Goal: Task Accomplishment & Management: Use online tool/utility

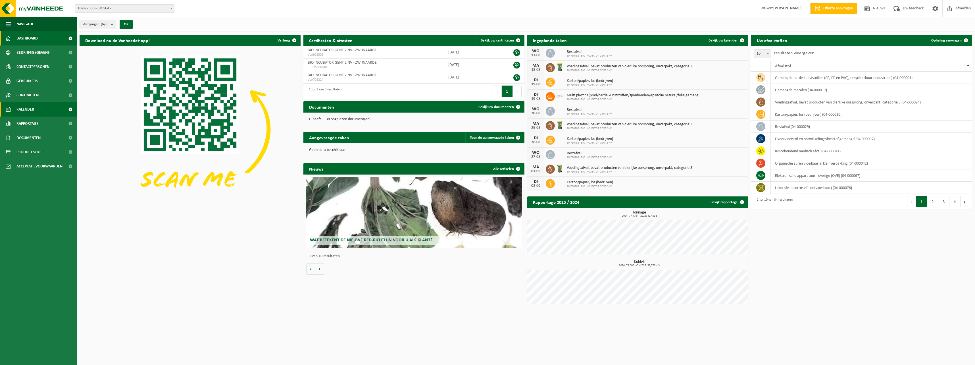
click at [31, 107] on span "Kalender" at bounding box center [25, 109] width 18 height 14
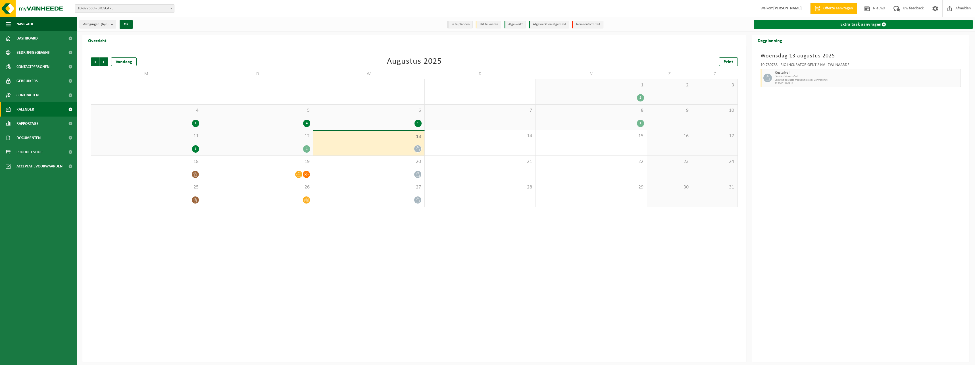
click at [820, 25] on link "Extra taak aanvragen" at bounding box center [863, 24] width 219 height 9
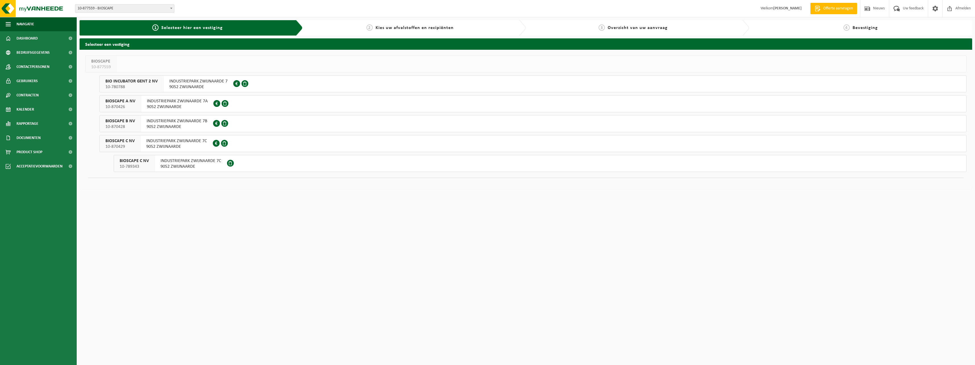
click at [196, 166] on span "9052 ZWIJNAARDE" at bounding box center [190, 167] width 61 height 6
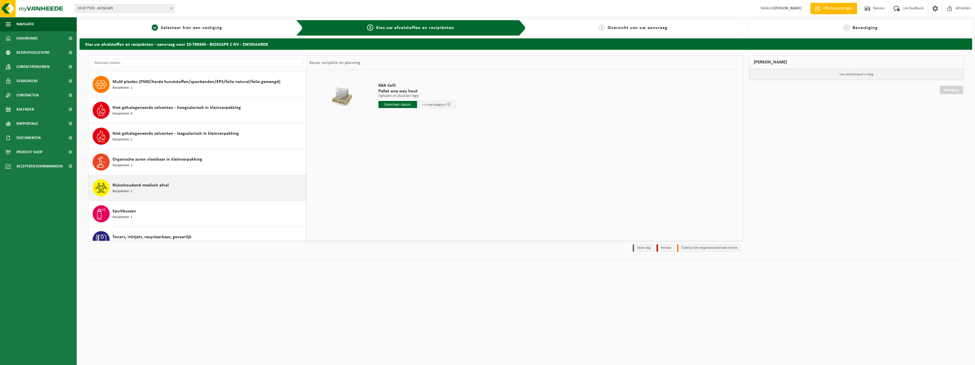
click at [138, 179] on div "Risicohoudend medisch afval Recipiënten: 1" at bounding box center [208, 187] width 192 height 17
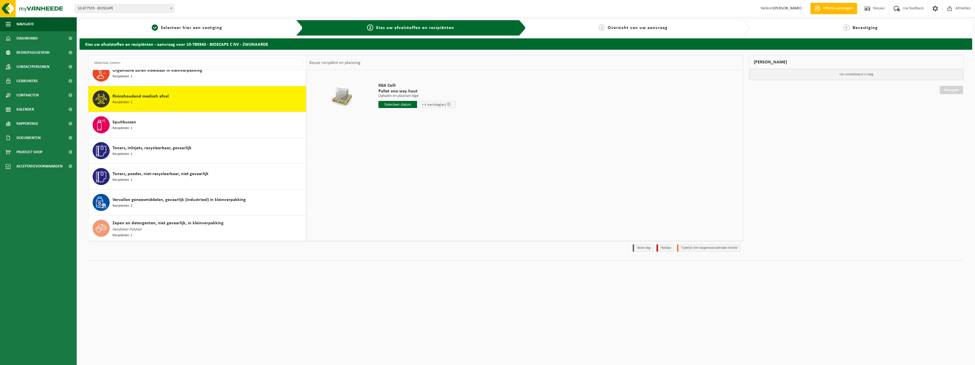
scroll to position [373, 0]
click at [404, 104] on input "text" at bounding box center [397, 104] width 39 height 7
click at [423, 154] on div "28 29 30 31 1 2 3 4 5 6 7 8 9 10 11 12 13 14 15 16 17 18 19 20 21 22 23 24 25 2…" at bounding box center [414, 154] width 70 height 45
click at [386, 164] on div "18" at bounding box center [384, 163] width 10 height 9
type input "Van 2025-08-18"
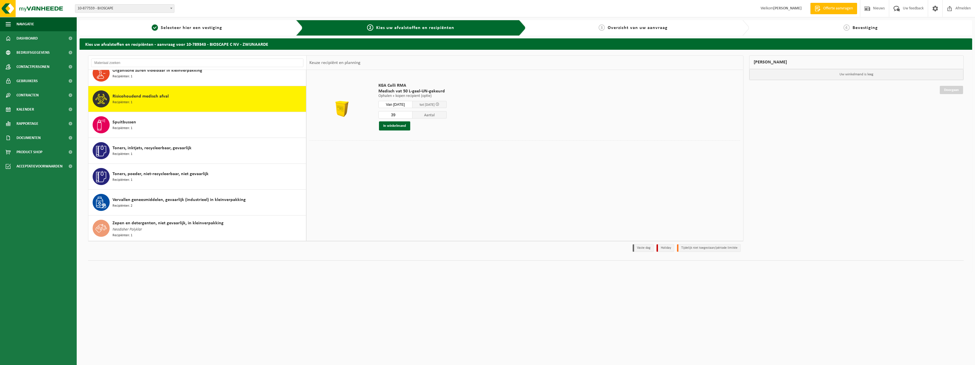
click at [412, 114] on input "39" at bounding box center [395, 114] width 34 height 7
click at [412, 114] on input "40" at bounding box center [395, 114] width 34 height 7
click at [412, 114] on input "50" at bounding box center [395, 114] width 34 height 7
click at [412, 114] on input "51" at bounding box center [395, 114] width 34 height 7
click at [412, 114] on input "52" at bounding box center [395, 114] width 34 height 7
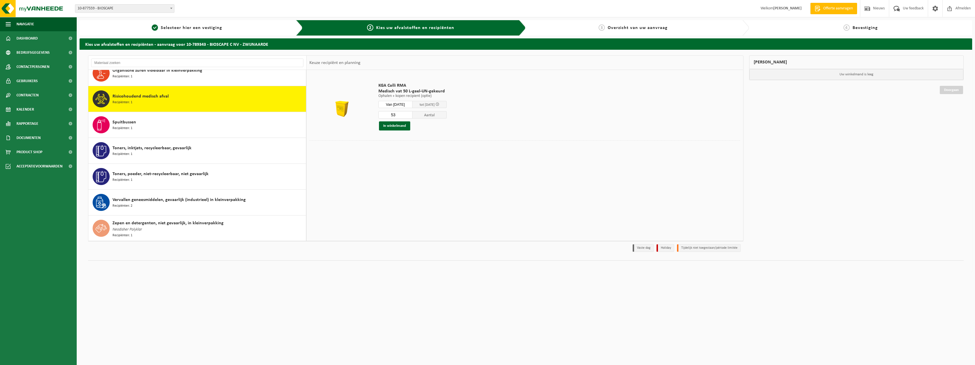
click at [412, 114] on input "53" at bounding box center [395, 114] width 34 height 7
click at [412, 115] on input "52" at bounding box center [395, 114] width 34 height 7
click at [412, 113] on input "53" at bounding box center [395, 114] width 34 height 7
click at [412, 113] on input "56" at bounding box center [395, 114] width 34 height 7
click at [412, 113] on input "57" at bounding box center [395, 114] width 34 height 7
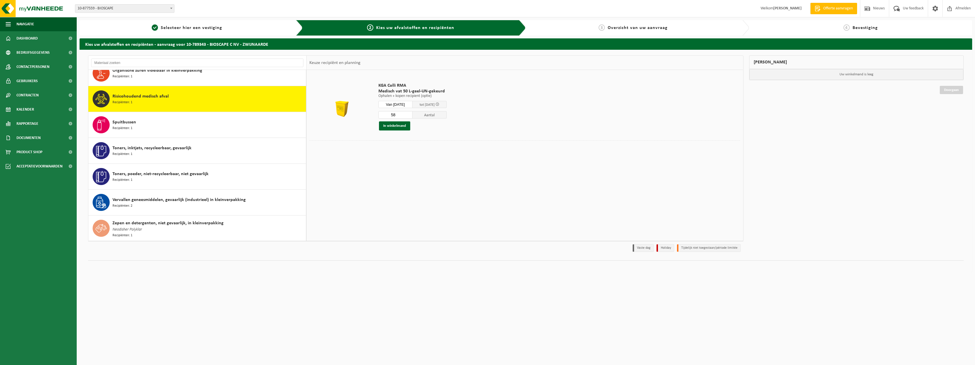
click at [412, 113] on input "58" at bounding box center [395, 114] width 34 height 7
click at [412, 113] on input "59" at bounding box center [395, 114] width 34 height 7
click at [412, 113] on input "60" at bounding box center [395, 114] width 34 height 7
click at [412, 113] on input "61" at bounding box center [395, 114] width 34 height 7
click at [412, 113] on input "62" at bounding box center [395, 114] width 34 height 7
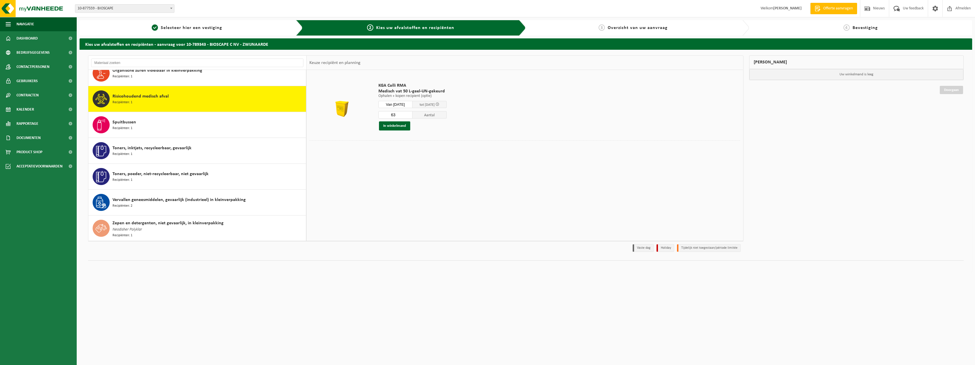
click at [412, 113] on input "63" at bounding box center [395, 114] width 34 height 7
click at [412, 113] on input "64" at bounding box center [395, 114] width 34 height 7
click at [412, 113] on input "65" at bounding box center [395, 114] width 34 height 7
click at [412, 113] on input "66" at bounding box center [395, 114] width 34 height 7
click at [412, 113] on input "67" at bounding box center [395, 114] width 34 height 7
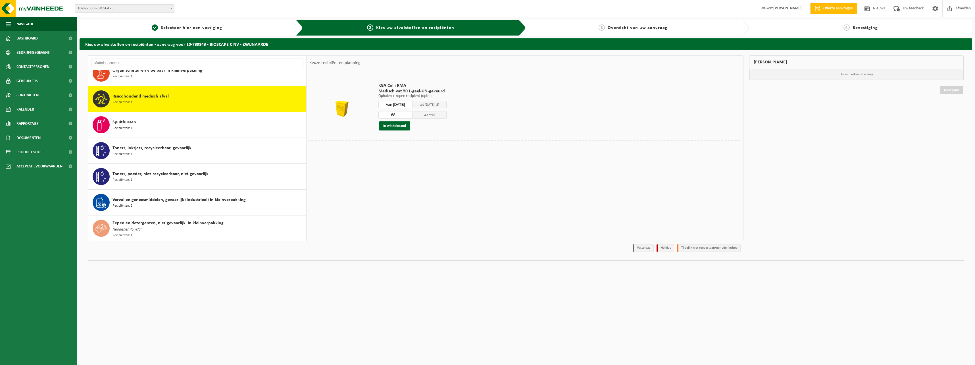
click at [412, 113] on input "68" at bounding box center [395, 114] width 34 height 7
click at [412, 113] on input "69" at bounding box center [395, 114] width 34 height 7
click at [412, 113] on input "70" at bounding box center [395, 114] width 34 height 7
click at [412, 113] on input "71" at bounding box center [395, 114] width 34 height 7
click at [412, 113] on input "72" at bounding box center [395, 114] width 34 height 7
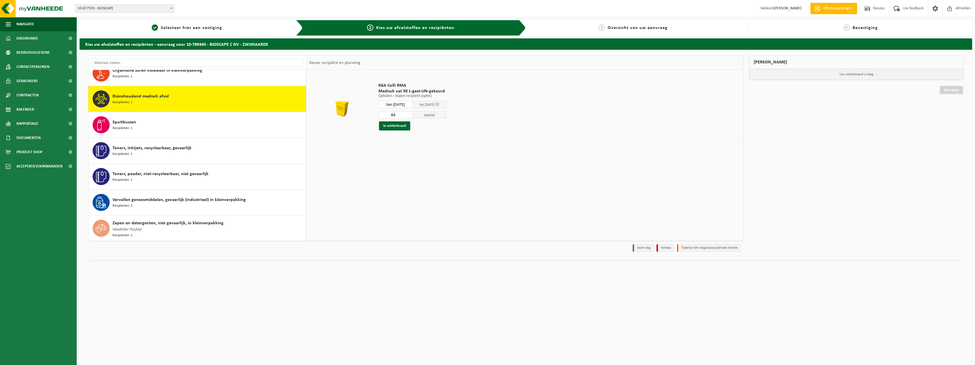
click at [412, 114] on input "84" at bounding box center [395, 114] width 34 height 7
click at [412, 114] on input "85" at bounding box center [395, 114] width 34 height 7
click at [412, 114] on input "86" at bounding box center [395, 114] width 34 height 7
click at [412, 114] on input "87" at bounding box center [395, 114] width 34 height 7
click at [412, 114] on input "88" at bounding box center [395, 114] width 34 height 7
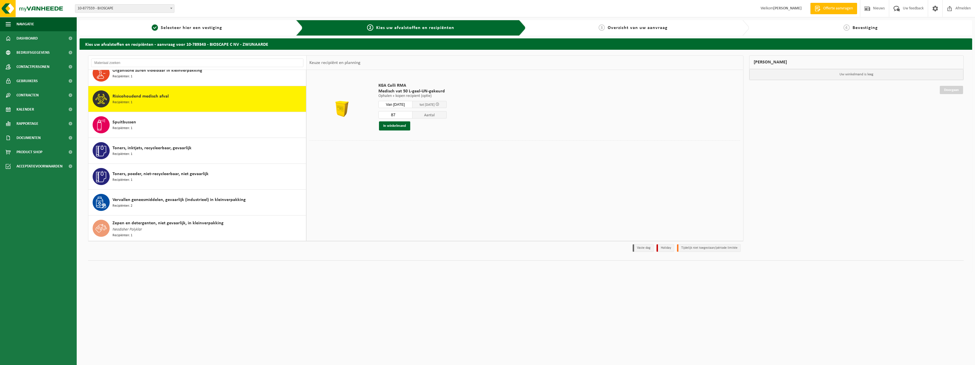
click at [412, 116] on input "87" at bounding box center [395, 114] width 34 height 7
click at [412, 116] on input "86" at bounding box center [395, 114] width 34 height 7
click at [412, 116] on input "85" at bounding box center [395, 114] width 34 height 7
type input "86"
click at [412, 113] on input "86" at bounding box center [395, 114] width 34 height 7
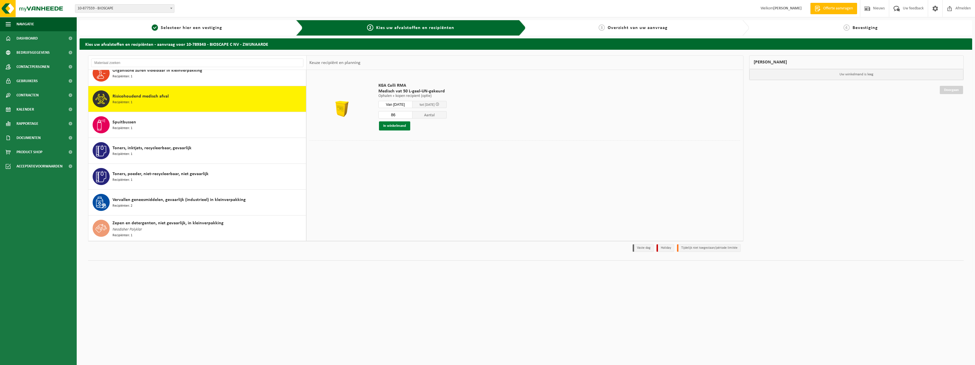
click at [403, 123] on button "In winkelmand" at bounding box center [394, 125] width 31 height 9
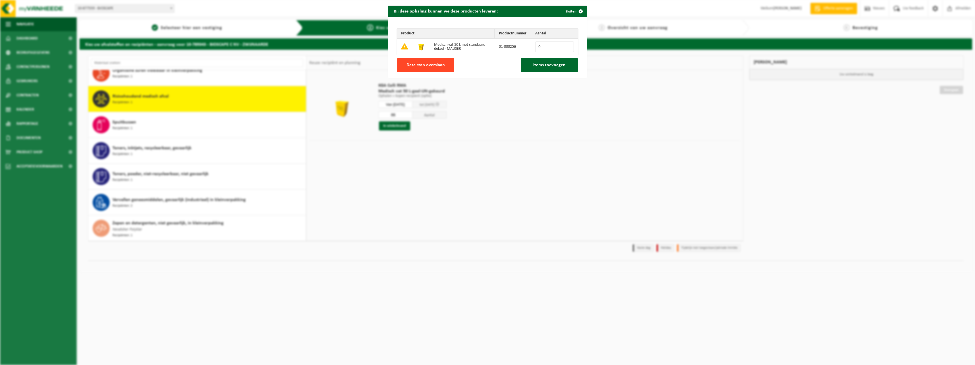
click at [438, 66] on span "Deze stap overslaan" at bounding box center [425, 65] width 38 height 5
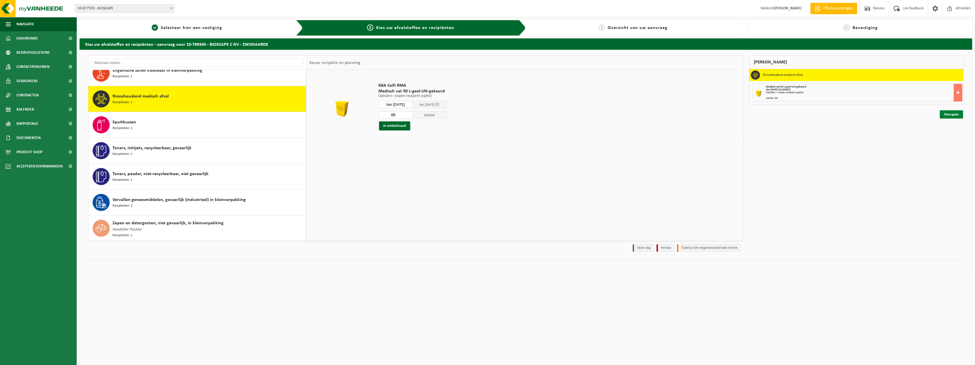
click at [955, 117] on link "Doorgaan" at bounding box center [950, 114] width 23 height 8
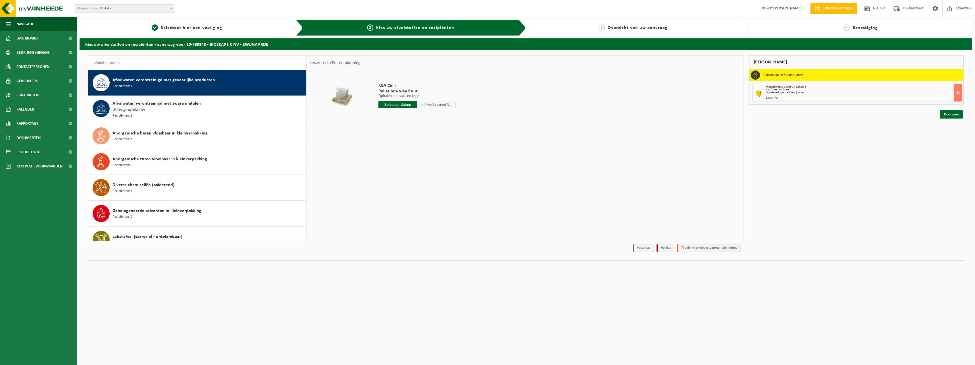
click at [797, 92] on div "Ophalen + kopen recipient (optie)" at bounding box center [864, 92] width 196 height 3
click at [957, 92] on button at bounding box center [957, 93] width 9 height 18
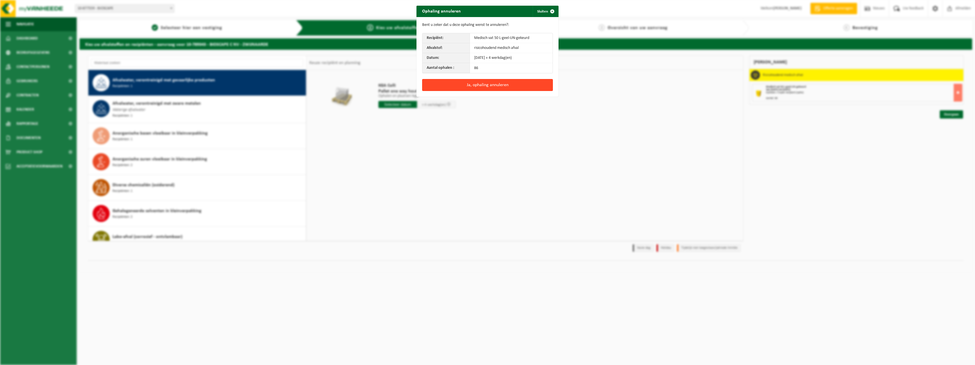
click at [460, 82] on button "Ja, ophaling annuleren" at bounding box center [487, 85] width 131 height 12
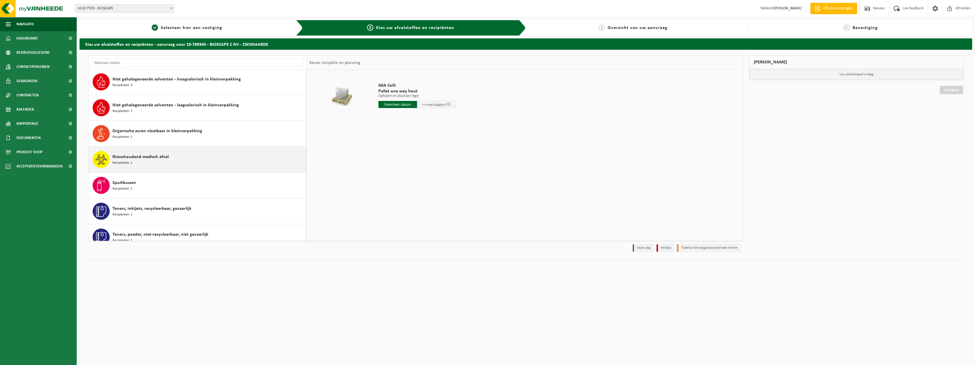
click at [142, 157] on span "Risicohoudend medisch afval" at bounding box center [140, 156] width 56 height 7
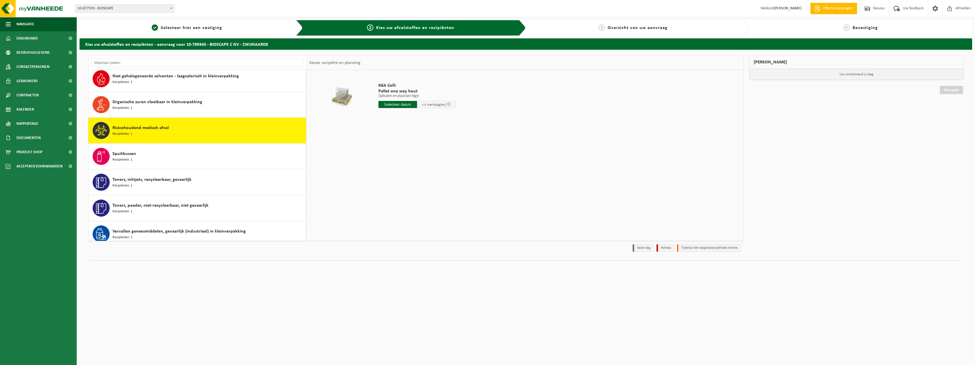
scroll to position [373, 0]
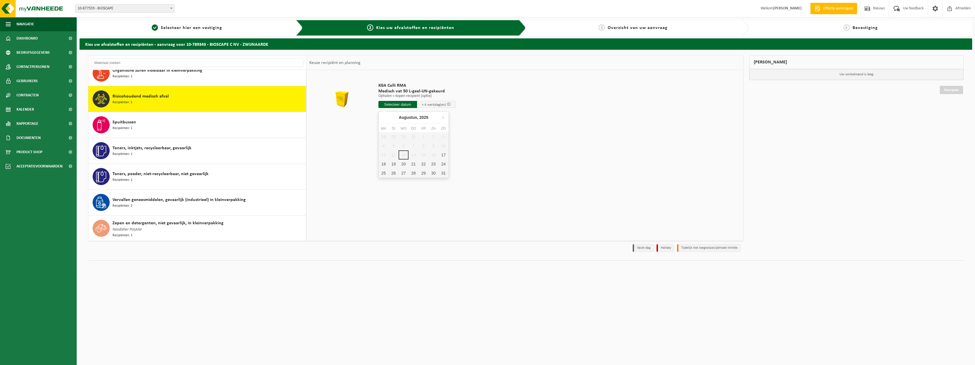
click at [409, 106] on input "text" at bounding box center [397, 104] width 39 height 7
click at [386, 165] on div "18" at bounding box center [384, 163] width 10 height 9
type input "Van 2025-08-18"
click at [412, 113] on input "94" at bounding box center [395, 114] width 34 height 7
click at [412, 113] on input "95" at bounding box center [395, 114] width 34 height 7
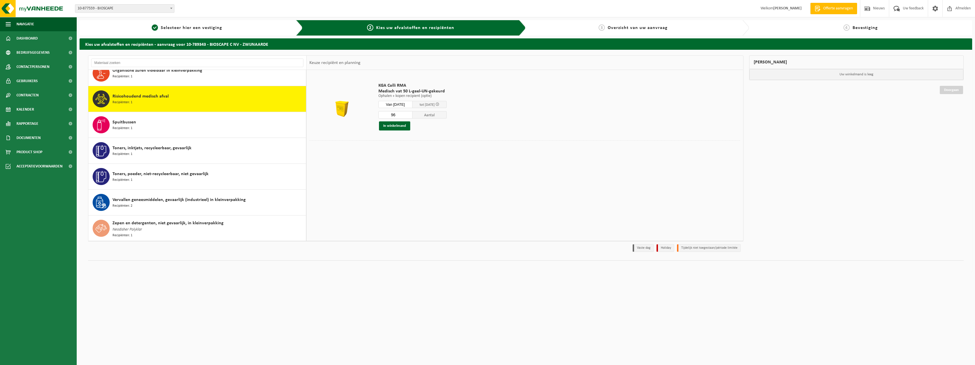
click at [412, 113] on input "96" at bounding box center [395, 114] width 34 height 7
click at [412, 113] on input "97" at bounding box center [395, 114] width 34 height 7
type input "96"
click at [412, 116] on input "96" at bounding box center [395, 114] width 34 height 7
click at [398, 126] on button "In winkelmand" at bounding box center [394, 125] width 31 height 9
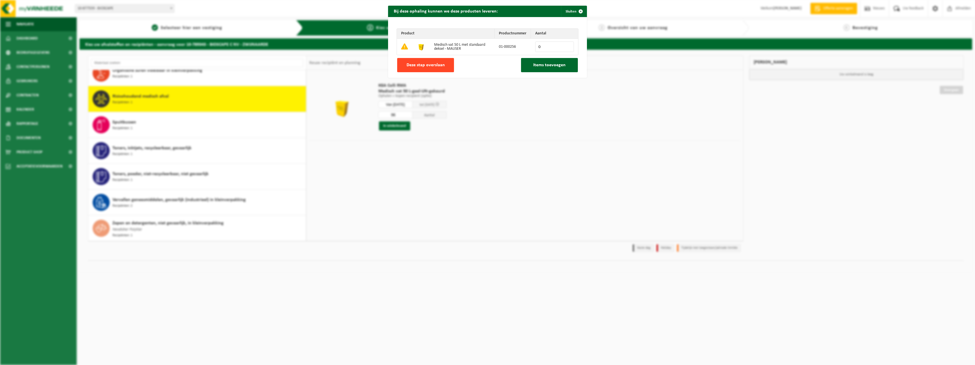
click at [429, 63] on span "Deze stap overslaan" at bounding box center [425, 65] width 38 height 5
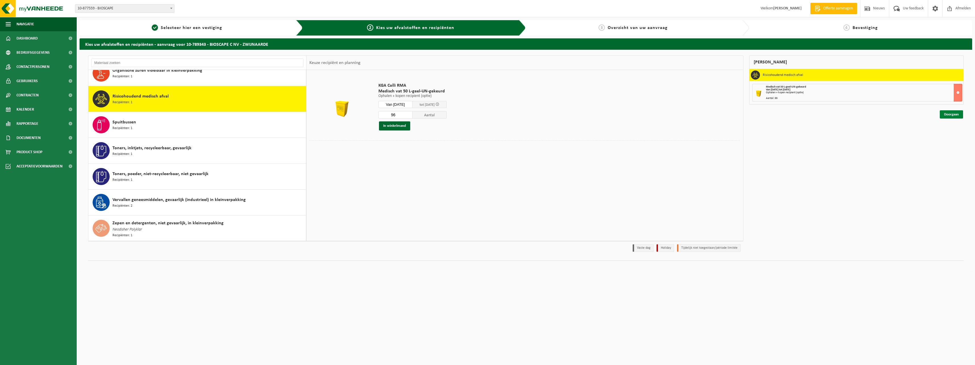
click at [949, 115] on link "Doorgaan" at bounding box center [950, 114] width 23 height 8
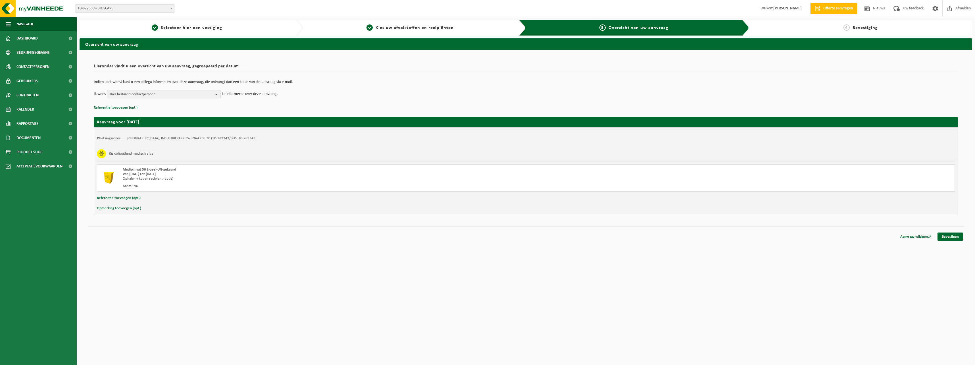
click at [115, 199] on button "Referentie toevoegen (opt.)" at bounding box center [119, 197] width 44 height 7
click at [145, 198] on input "text" at bounding box center [537, 198] width 824 height 9
click at [253, 200] on input "gebouw 7C 4 europaletten 96 vaten." at bounding box center [537, 198] width 824 height 9
type input "gebouw 7C 4 europaletten 96 vaten inari"
click at [938, 237] on link "Bevestigen" at bounding box center [950, 237] width 26 height 8
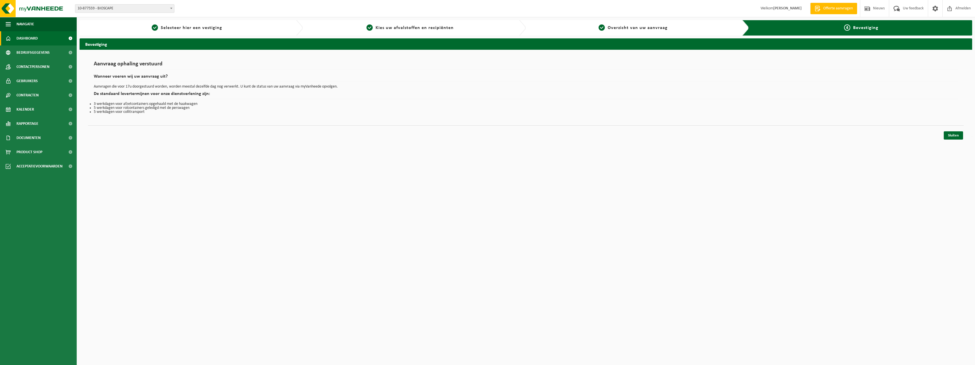
click at [36, 38] on span "Dashboard" at bounding box center [26, 38] width 21 height 14
